Goal: Task Accomplishment & Management: Manage account settings

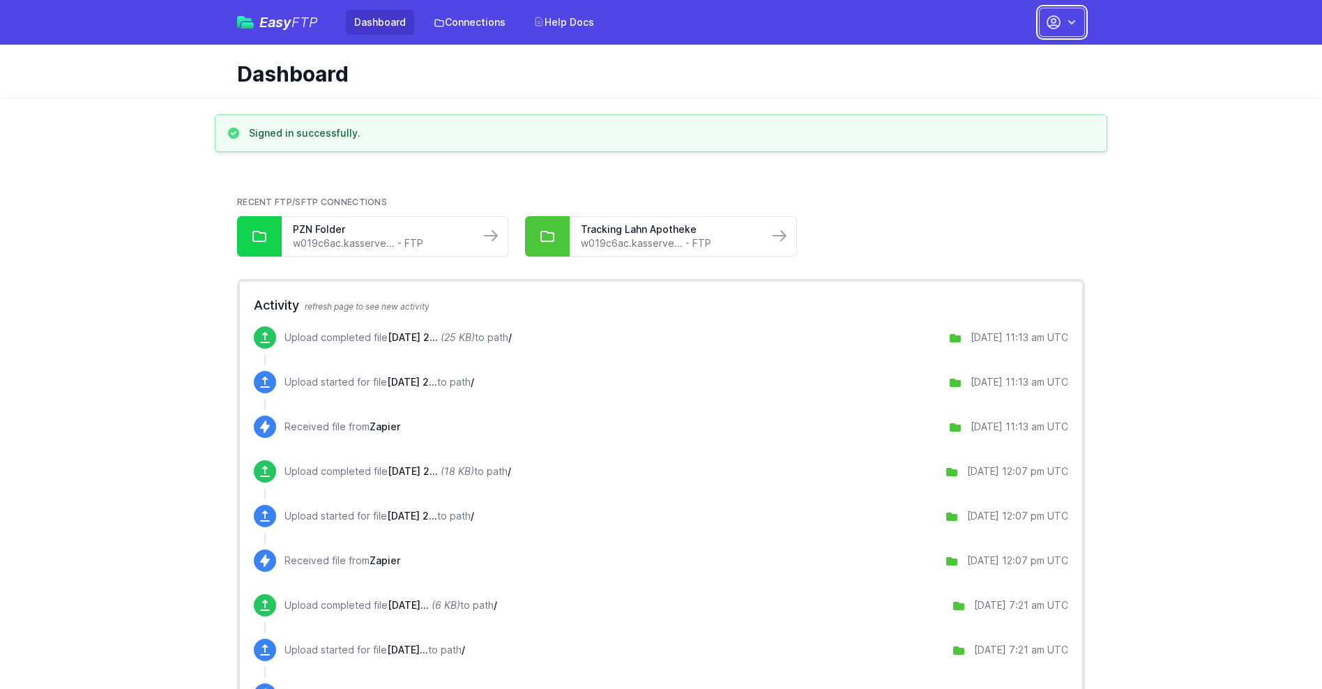
click at [1062, 22] on button "button" at bounding box center [1062, 22] width 46 height 29
click at [1018, 58] on link "Account Settings" at bounding box center [1018, 57] width 134 height 25
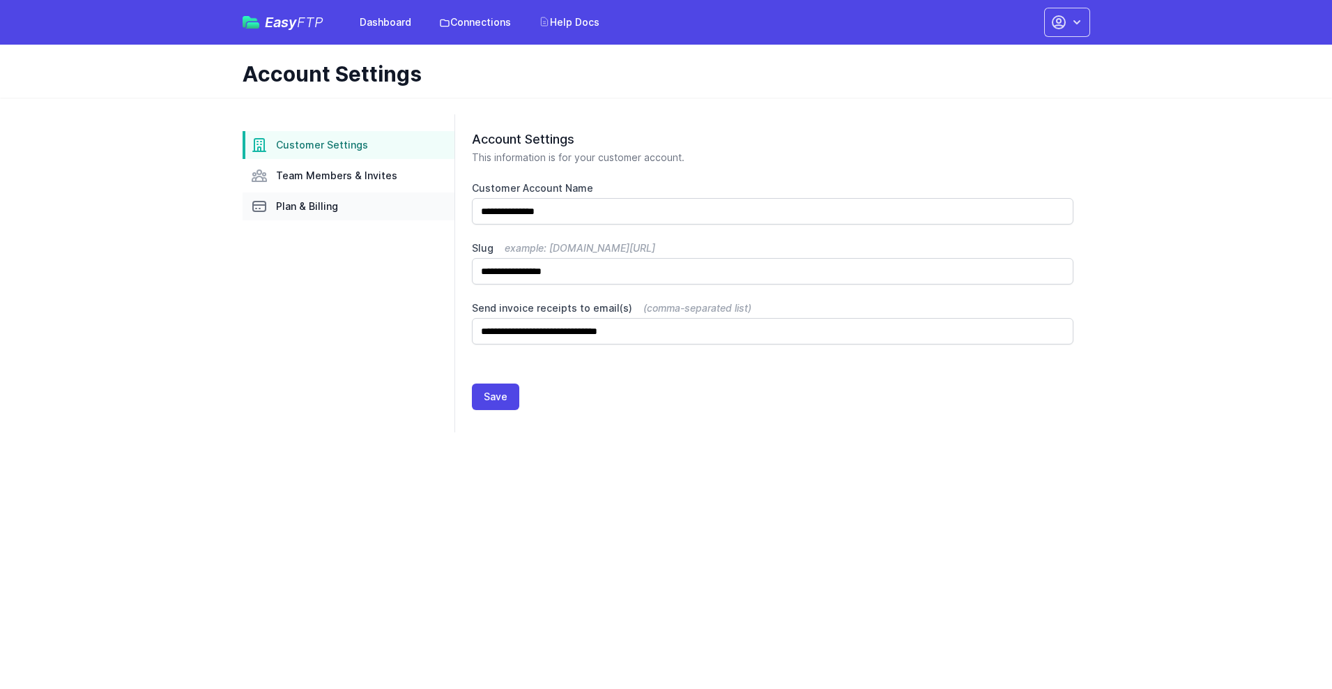
click at [349, 206] on link "Plan & Billing" at bounding box center [349, 206] width 212 height 28
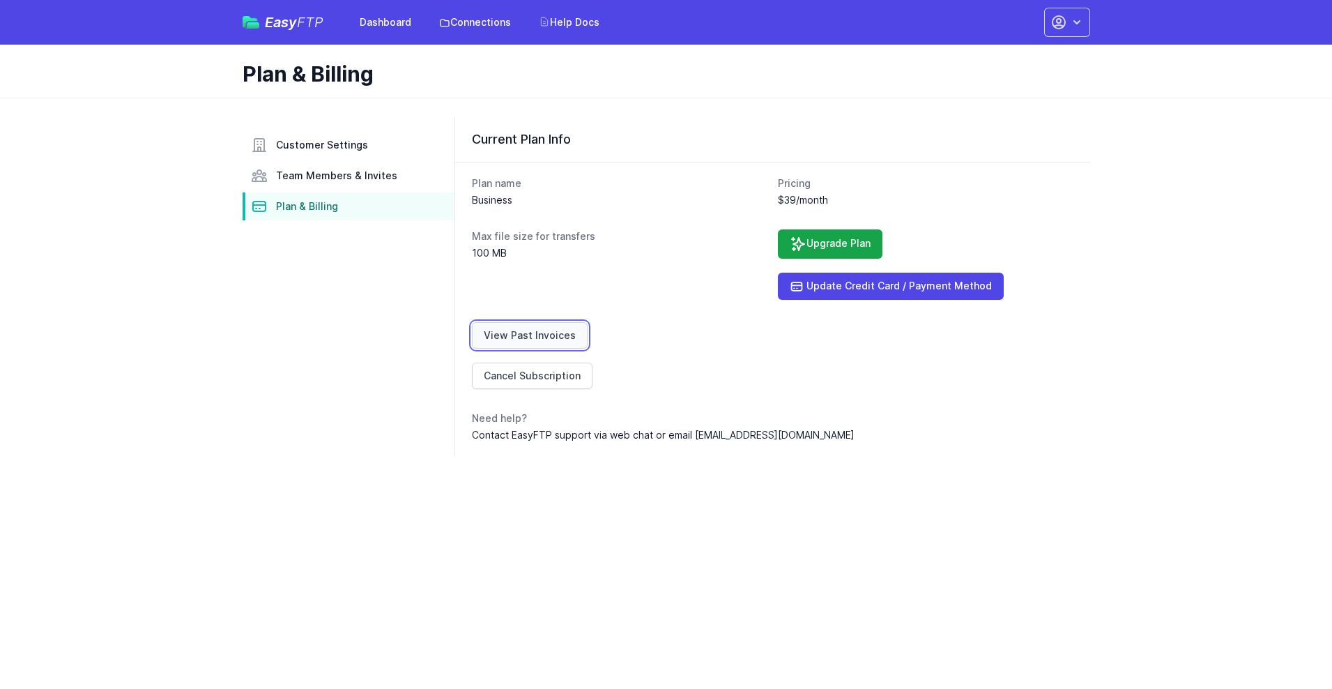
click at [527, 335] on link "View Past Invoices" at bounding box center [530, 335] width 116 height 26
